Goal: Navigation & Orientation: Find specific page/section

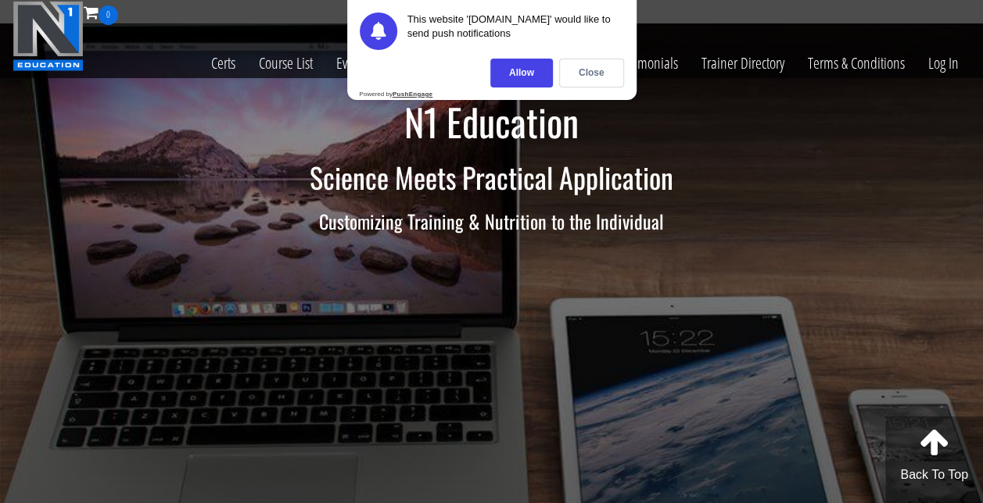
click at [595, 81] on div "Close" at bounding box center [591, 73] width 65 height 29
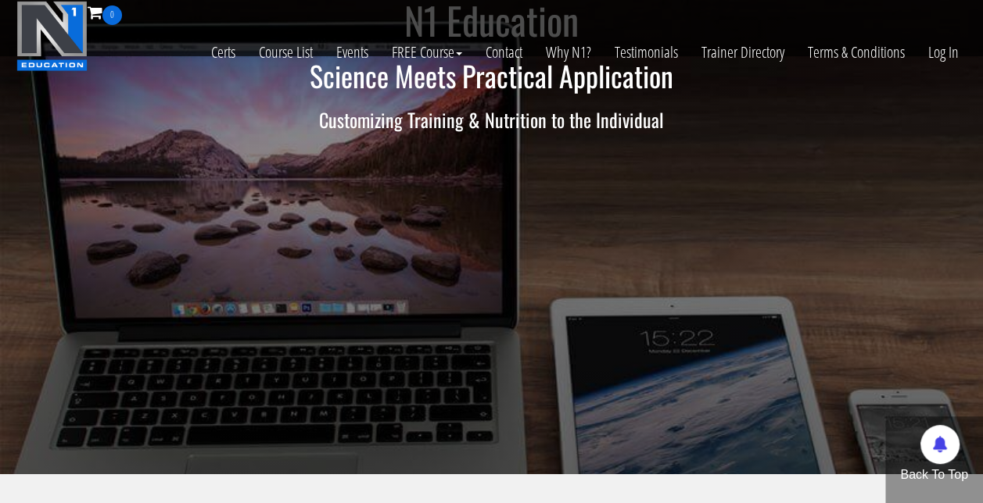
scroll to position [383, 0]
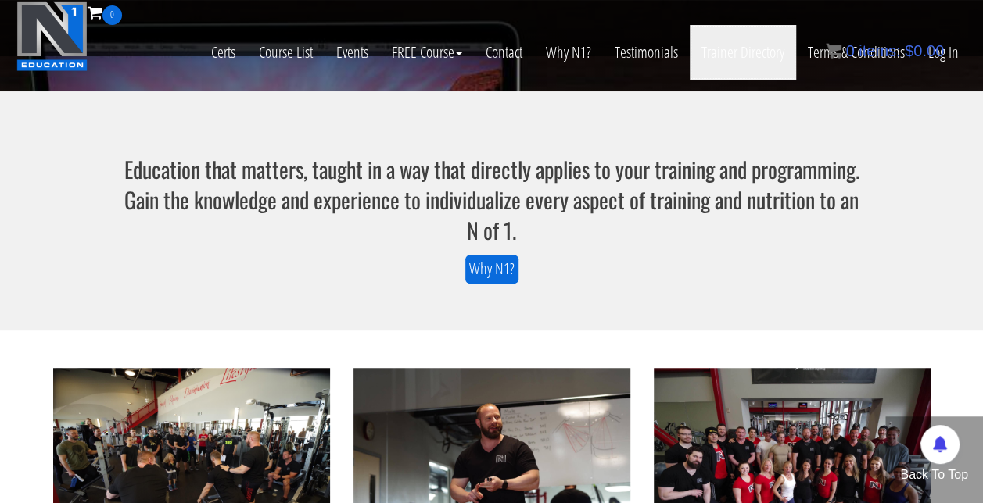
click at [758, 56] on link "Trainer Directory" at bounding box center [742, 52] width 106 height 55
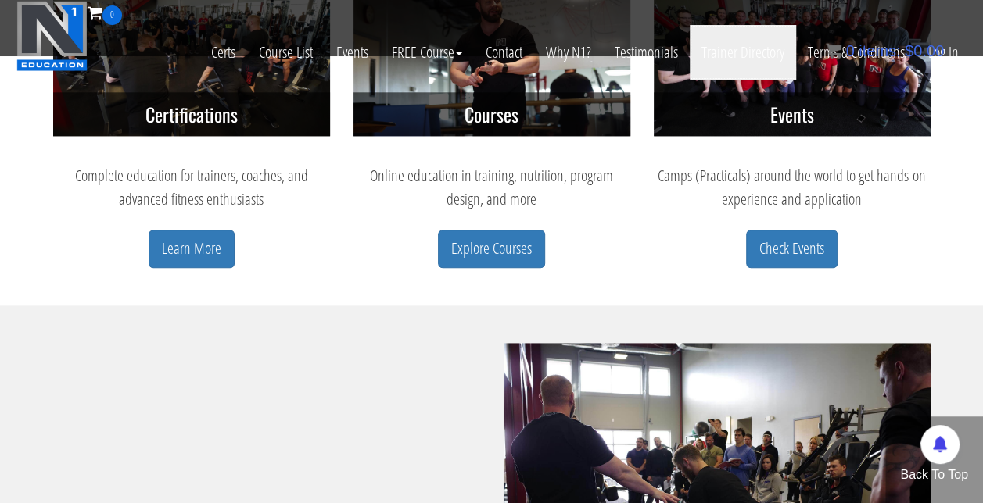
scroll to position [800, 0]
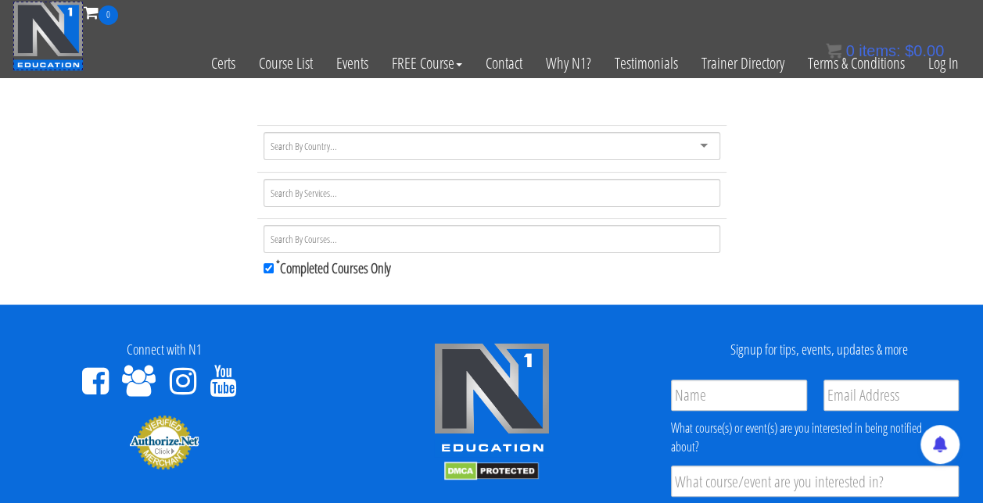
click at [80, 24] on img at bounding box center [48, 36] width 71 height 70
